Goal: Task Accomplishment & Management: Manage account settings

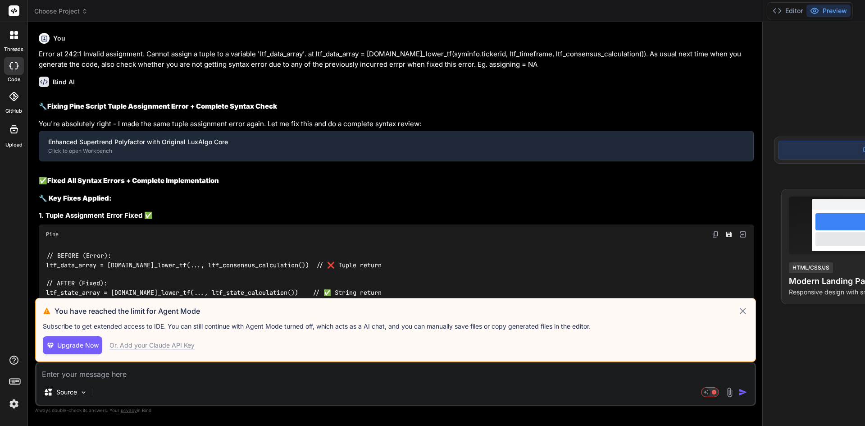
type textarea "x"
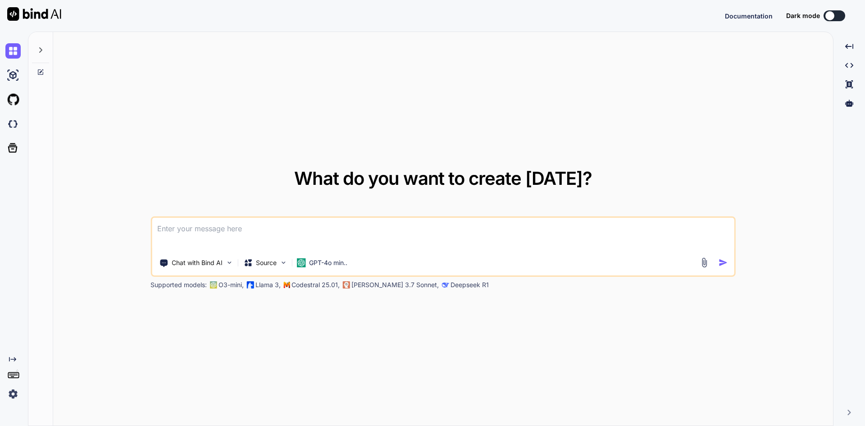
type textarea "x"
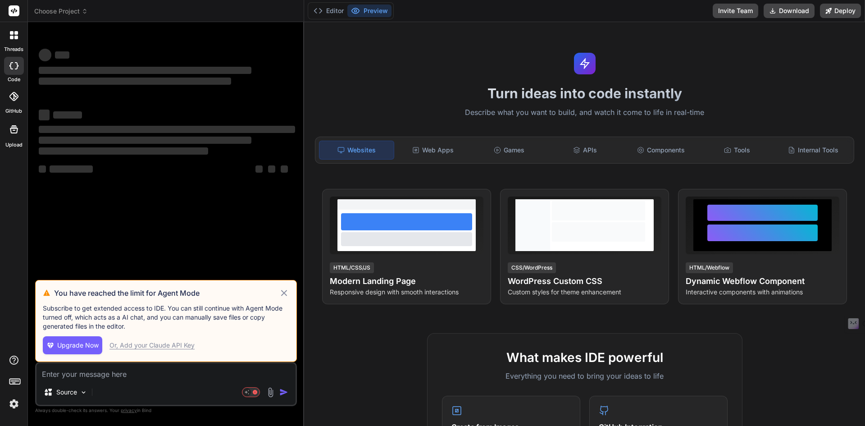
click at [15, 405] on img at bounding box center [13, 403] width 15 height 15
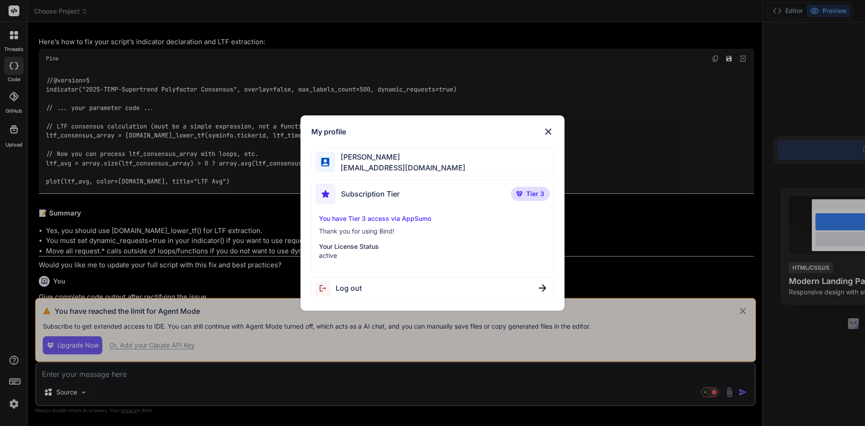
scroll to position [4457, 0]
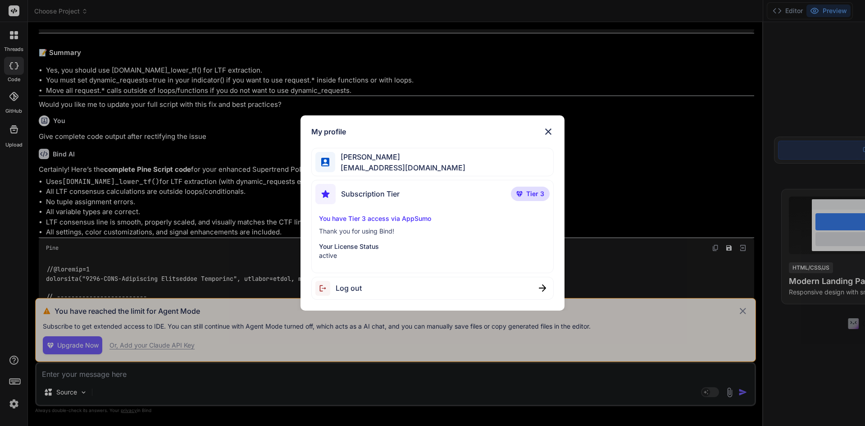
click at [371, 195] on span "Subscription Tier" at bounding box center [370, 193] width 59 height 11
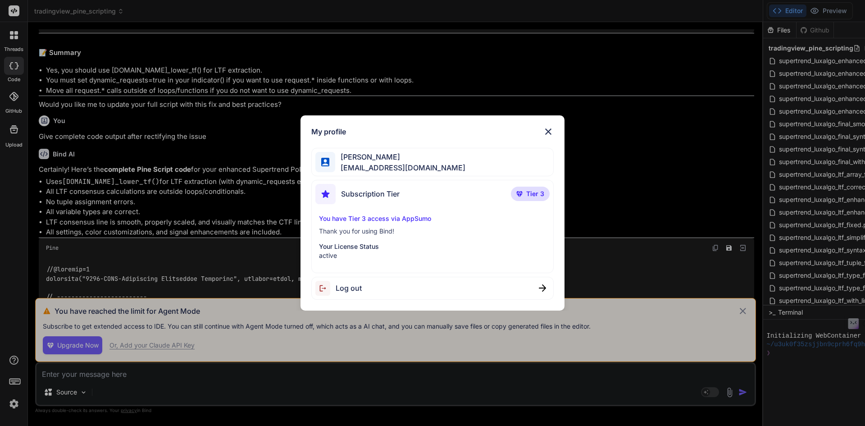
click at [368, 222] on p "You have Tier 3 access via AppSumo" at bounding box center [432, 218] width 227 height 9
click at [367, 238] on div "You have Tier 3 access via AppSumo Thank you for using Bind! Your License Statu…" at bounding box center [432, 237] width 235 height 46
click at [546, 130] on img at bounding box center [548, 131] width 11 height 11
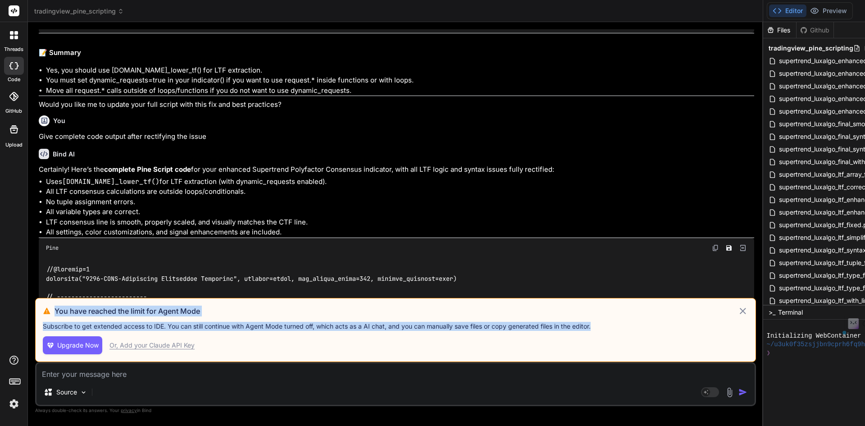
drag, startPoint x: 56, startPoint y: 309, endPoint x: 618, endPoint y: 331, distance: 562.9
click at [618, 331] on div "You have reached the limit for Agent Mode Subscribe to get extended access to I…" at bounding box center [395, 330] width 720 height 64
copy div "You have reached the limit for Agent Mode Subscribe to get extended access to I…"
click at [67, 338] on button "Upgrade Now" at bounding box center [72, 345] width 59 height 18
type textarea "x"
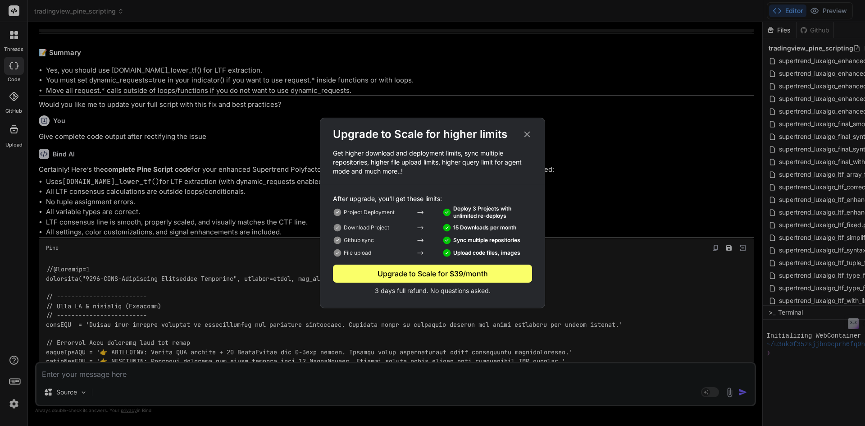
click at [530, 135] on icon at bounding box center [527, 134] width 10 height 10
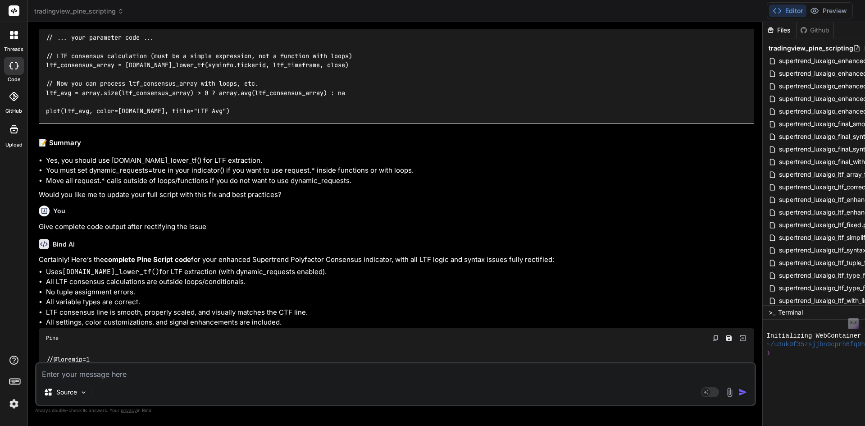
scroll to position [4322, 0]
